Goal: Browse casually: Explore the website without a specific task or goal

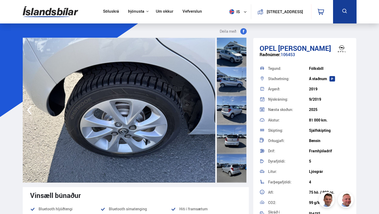
click at [231, 59] on div at bounding box center [232, 52] width 30 height 29
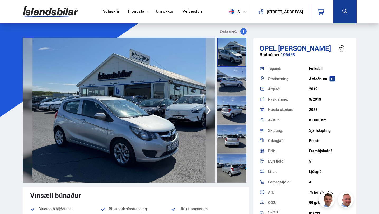
click at [231, 83] on div at bounding box center [232, 81] width 30 height 29
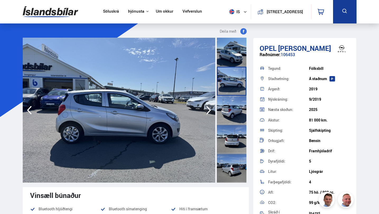
click at [231, 107] on div at bounding box center [232, 110] width 30 height 29
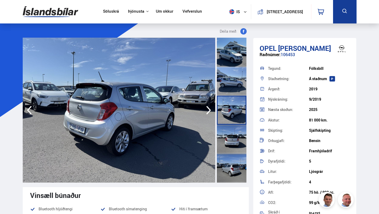
click at [230, 138] on div at bounding box center [232, 139] width 30 height 29
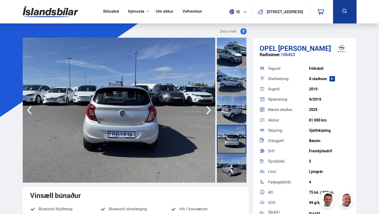
click at [231, 174] on div at bounding box center [232, 168] width 30 height 29
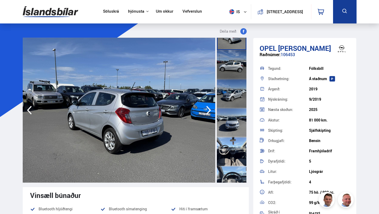
scroll to position [263, 0]
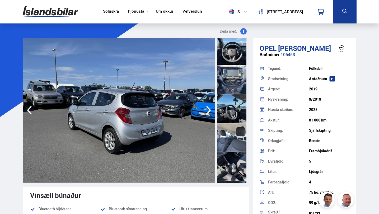
click at [235, 54] on div at bounding box center [232, 50] width 30 height 29
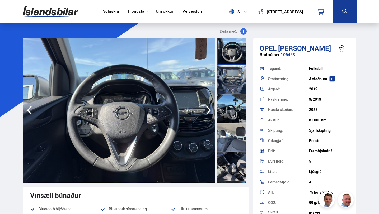
click at [231, 81] on div at bounding box center [232, 79] width 30 height 29
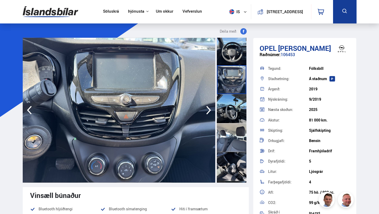
click at [232, 110] on div at bounding box center [232, 108] width 30 height 29
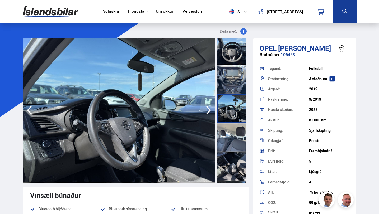
click at [234, 135] on div at bounding box center [232, 137] width 30 height 29
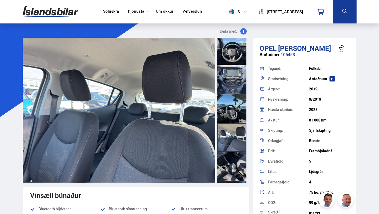
click at [235, 166] on div at bounding box center [232, 166] width 30 height 29
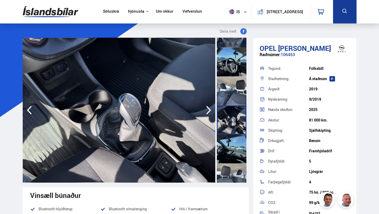
scroll to position [313, 0]
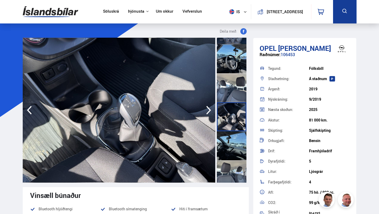
click at [232, 150] on div at bounding box center [232, 145] width 30 height 29
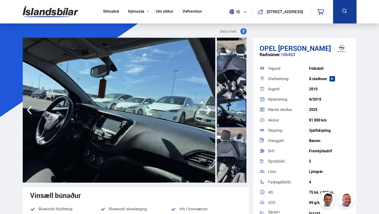
scroll to position [348, 0]
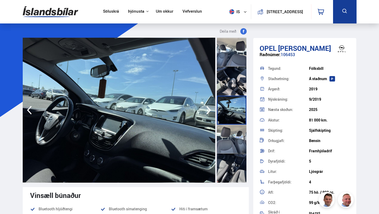
click at [234, 140] on div at bounding box center [232, 139] width 30 height 29
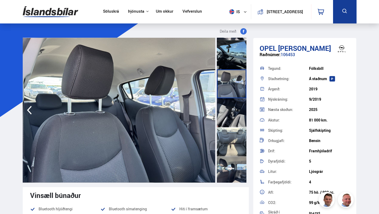
scroll to position [405, 0]
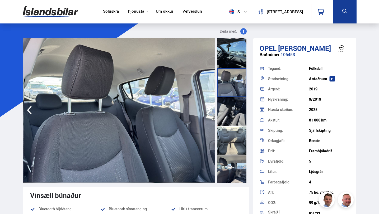
click at [235, 114] on div at bounding box center [232, 111] width 30 height 29
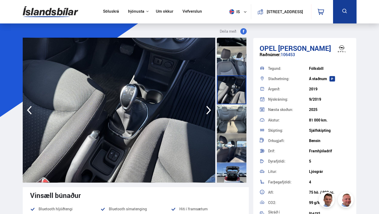
scroll to position [427, 0]
click at [233, 126] on div at bounding box center [232, 118] width 30 height 29
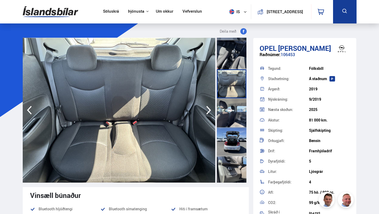
scroll to position [462, 0]
click at [234, 109] on div at bounding box center [232, 113] width 30 height 29
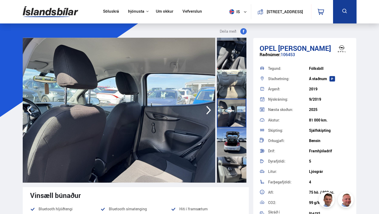
click at [233, 135] on div at bounding box center [232, 142] width 30 height 29
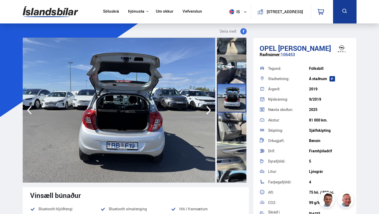
scroll to position [505, 0]
